Goal: Entertainment & Leisure: Browse casually

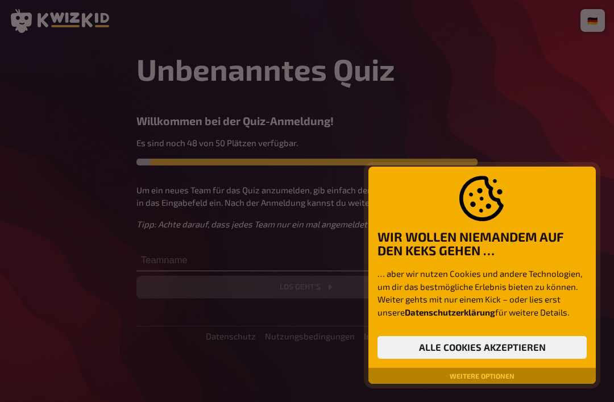
click at [551, 345] on button "Alle Cookies akzeptieren" at bounding box center [481, 347] width 209 height 23
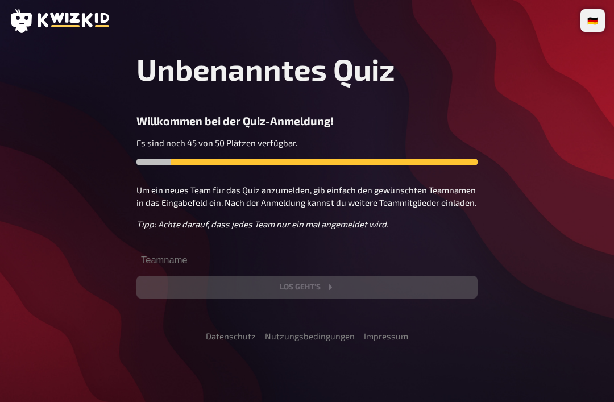
click at [156, 255] on input "text" at bounding box center [306, 259] width 341 height 23
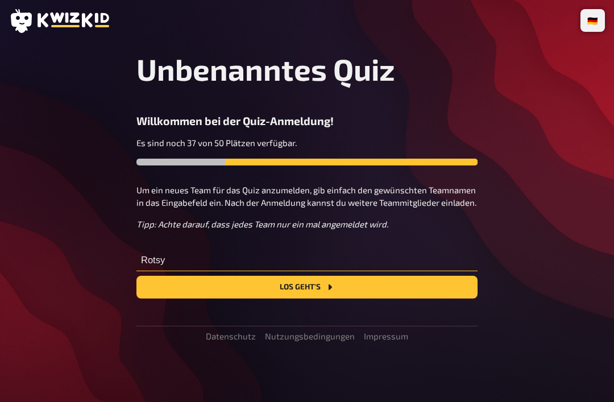
type input "Rotsy"
click at [274, 294] on button "Los geht's" at bounding box center [306, 287] width 341 height 23
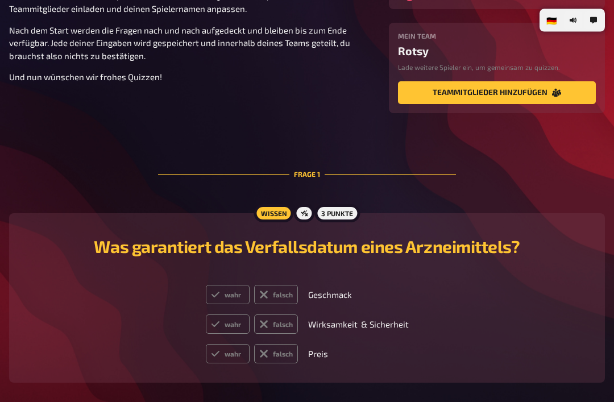
scroll to position [166, 0]
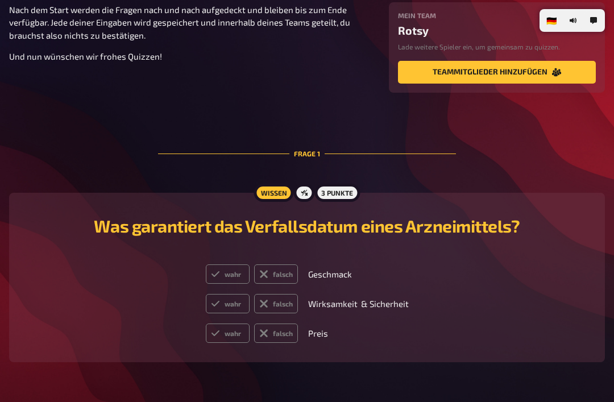
click at [268, 273] on icon at bounding box center [263, 273] width 9 height 9
click at [206, 264] on input "falsch" at bounding box center [205, 264] width 1 height 1
radio input "true"
click at [232, 306] on label "wahr" at bounding box center [228, 303] width 44 height 19
click at [206, 294] on input "wahr" at bounding box center [205, 293] width 1 height 1
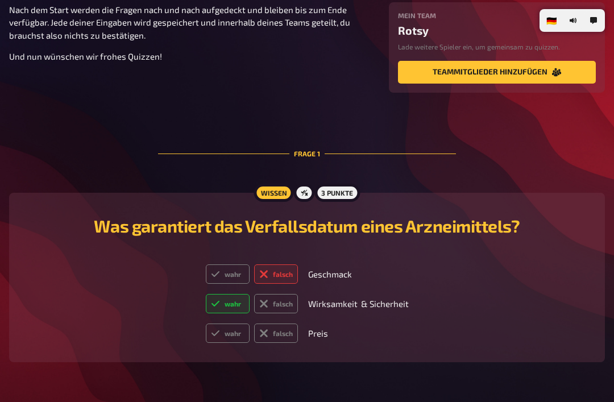
radio input "true"
click at [274, 339] on label "falsch" at bounding box center [276, 332] width 44 height 19
click at [206, 323] on input "falsch" at bounding box center [205, 323] width 1 height 1
radio input "true"
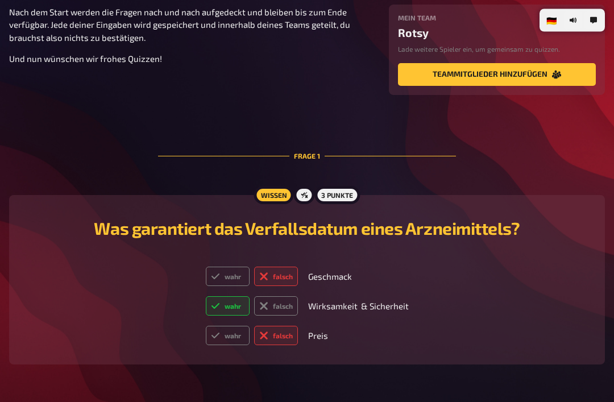
scroll to position [150, 0]
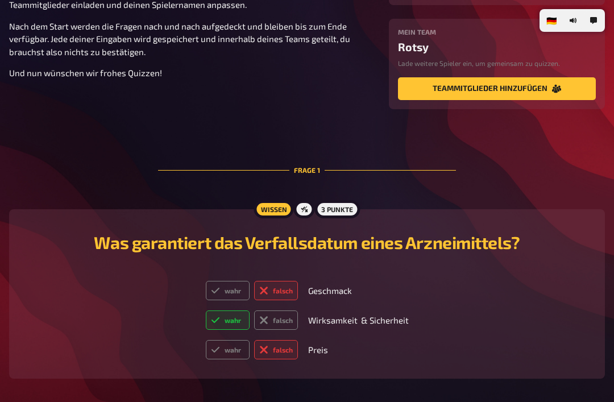
click at [284, 356] on label "falsch" at bounding box center [276, 349] width 44 height 19
click at [206, 340] on input "falsch" at bounding box center [205, 339] width 1 height 1
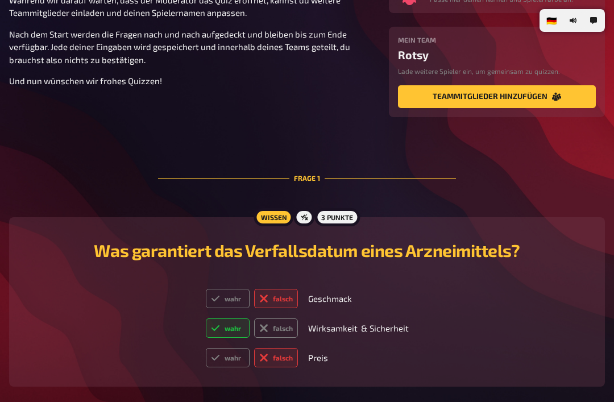
scroll to position [140, 0]
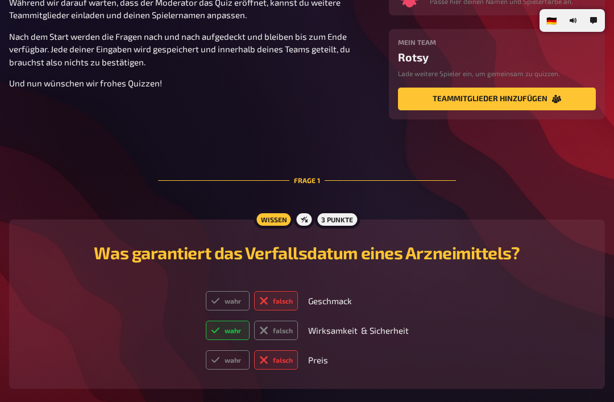
click at [234, 301] on label "wahr" at bounding box center [228, 300] width 44 height 19
click at [206, 291] on input "wahr" at bounding box center [205, 290] width 1 height 1
radio input "true"
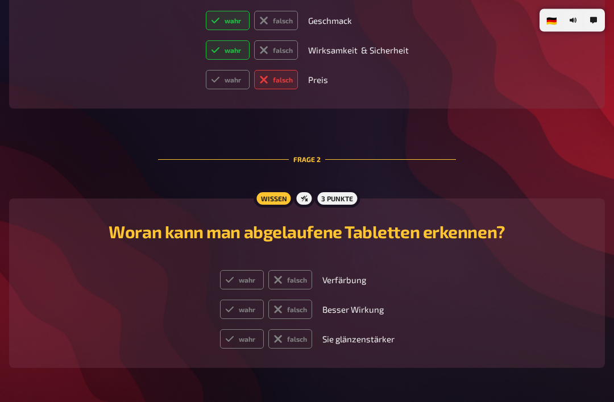
scroll to position [427, 0]
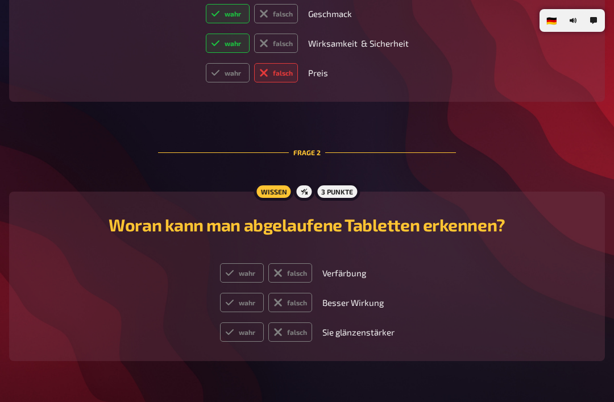
click at [231, 272] on label "wahr" at bounding box center [242, 272] width 44 height 19
click at [220, 263] on input "wahr" at bounding box center [219, 262] width 1 height 1
radio input "true"
click at [243, 306] on label "wahr" at bounding box center [242, 302] width 44 height 19
click at [220, 293] on input "wahr" at bounding box center [219, 292] width 1 height 1
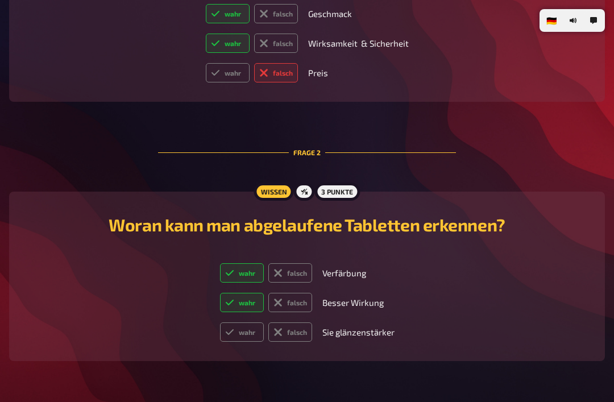
radio input "true"
click at [244, 337] on label "wahr" at bounding box center [242, 331] width 44 height 19
click at [220, 322] on input "wahr" at bounding box center [219, 322] width 1 height 1
radio input "true"
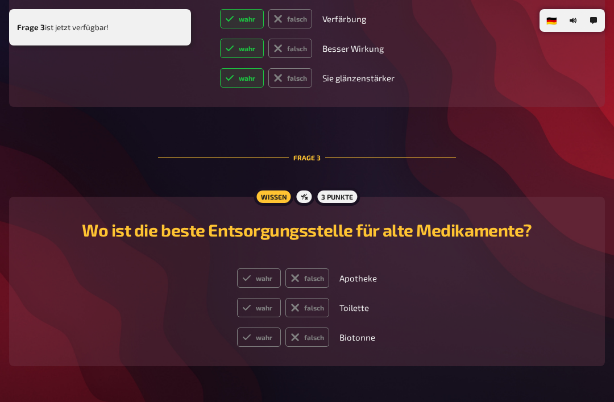
scroll to position [687, 0]
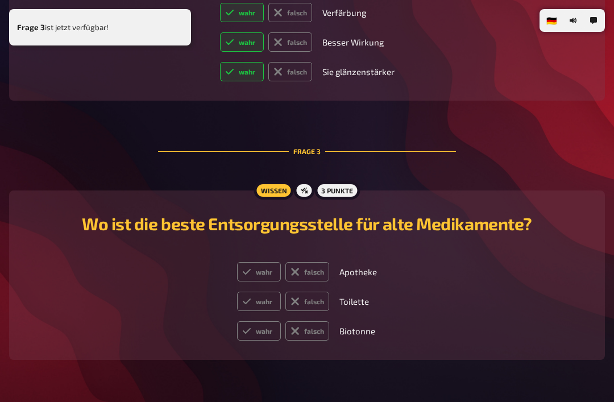
click at [293, 81] on label "falsch" at bounding box center [290, 71] width 44 height 19
click at [220, 62] on input "falsch" at bounding box center [219, 61] width 1 height 1
radio input "true"
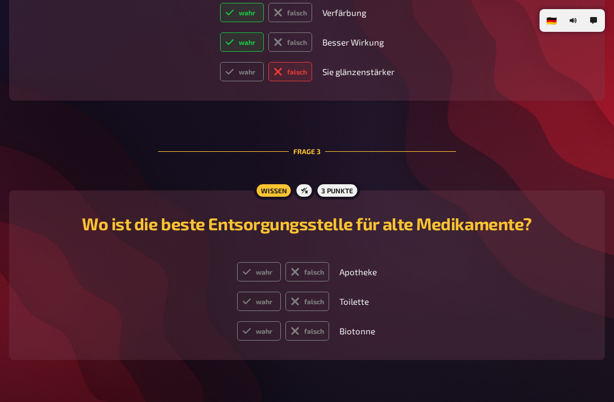
click at [298, 301] on label "falsch" at bounding box center [307, 300] width 44 height 19
click at [237, 291] on input "falsch" at bounding box center [236, 291] width 1 height 1
radio input "true"
click at [257, 273] on label "wahr" at bounding box center [259, 271] width 44 height 19
click at [237, 262] on input "wahr" at bounding box center [236, 261] width 1 height 1
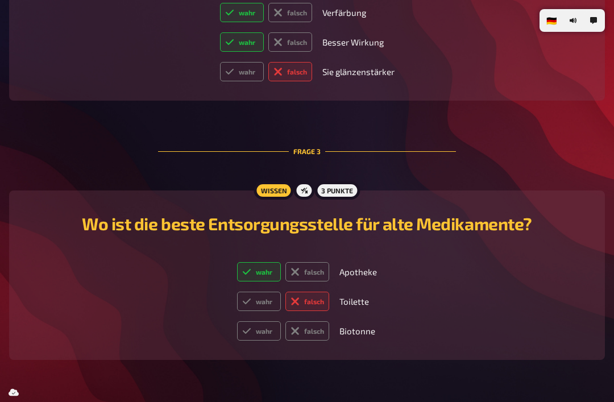
radio input "true"
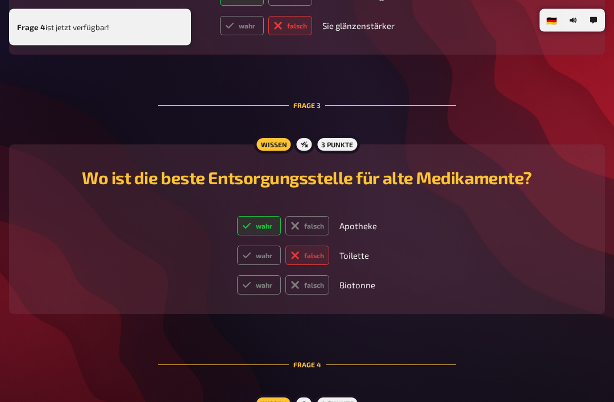
scroll to position [861, 0]
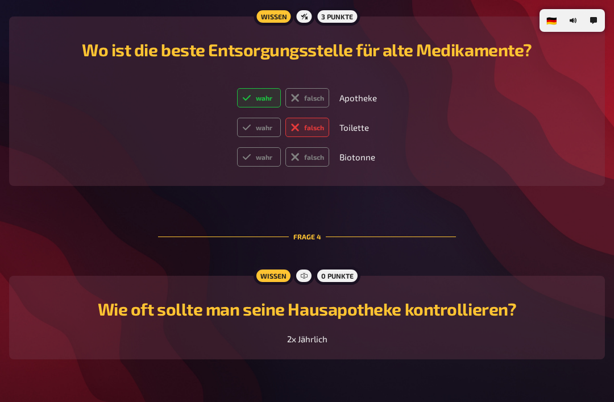
click at [299, 343] on span "2x Jährlich" at bounding box center [307, 339] width 40 height 10
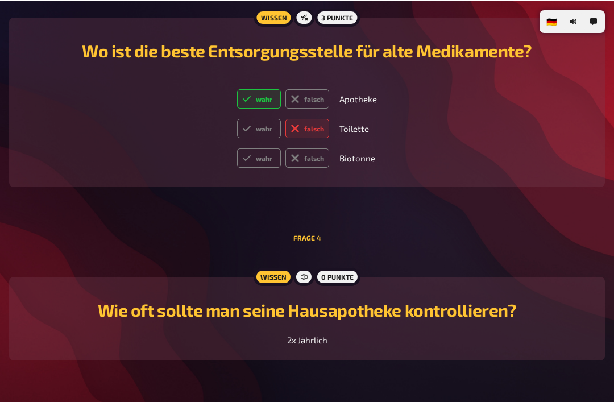
click at [335, 345] on div "2x Jährlich" at bounding box center [307, 338] width 568 height 13
click at [334, 345] on div "2x Jährlich" at bounding box center [307, 338] width 568 height 13
click at [301, 344] on span "2x Jährlich" at bounding box center [307, 339] width 40 height 10
click at [275, 359] on div "Wissen 0 Punkte Wie oft sollte man seine Hausapotheke kontrollieren? 2x Jährlich" at bounding box center [306, 318] width 595 height 84
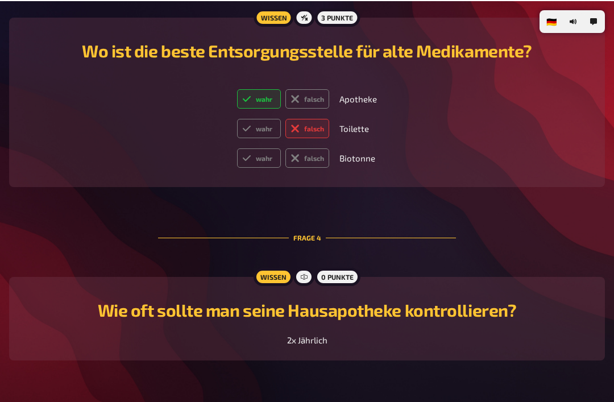
click at [306, 343] on span "2x Jährlich" at bounding box center [307, 339] width 40 height 10
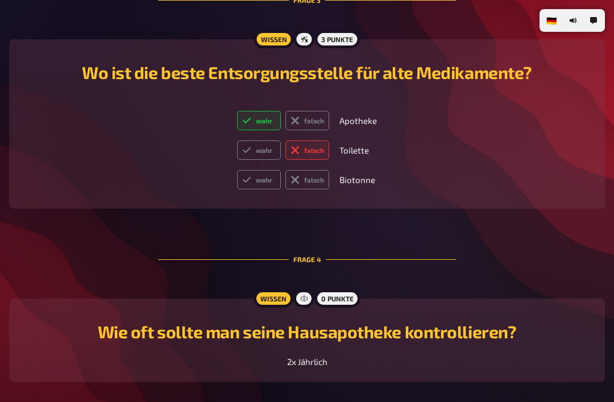
scroll to position [837, 0]
click at [309, 190] on label "falsch" at bounding box center [307, 179] width 44 height 19
click at [237, 170] on input "falsch" at bounding box center [236, 170] width 1 height 1
radio input "true"
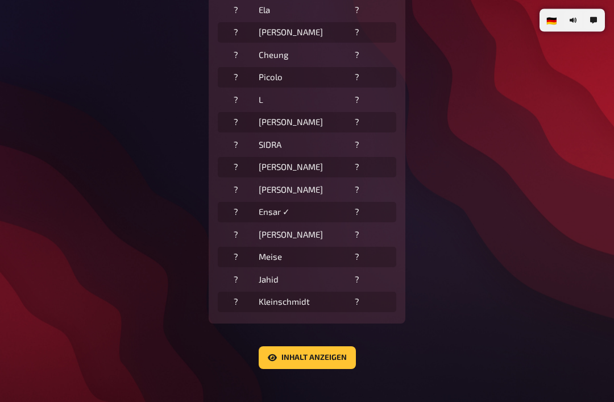
scroll to position [410, 0]
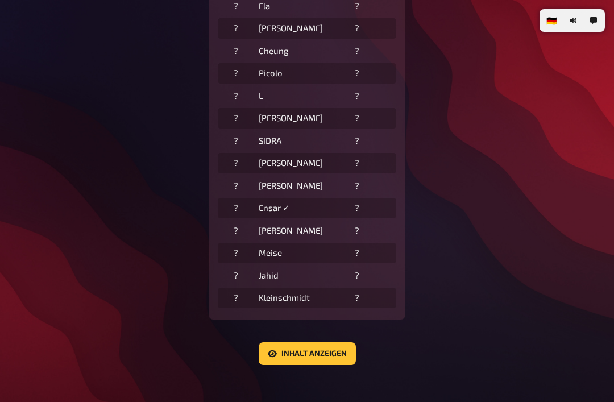
click at [299, 352] on button "Inhalt anzeigen" at bounding box center [307, 353] width 97 height 23
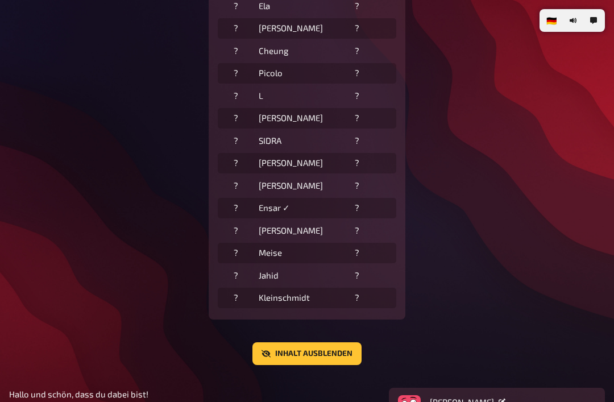
click at [277, 357] on button "Inhalt ausblenden" at bounding box center [306, 353] width 109 height 23
